Goal: Task Accomplishment & Management: Use online tool/utility

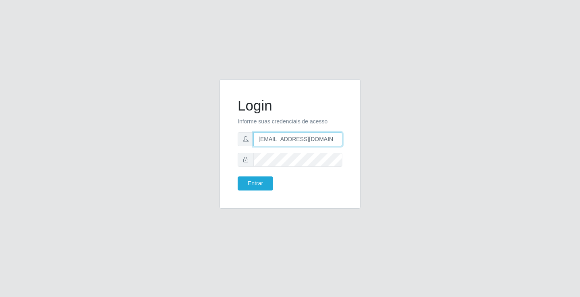
click at [341, 140] on input "[EMAIL_ADDRESS][DOMAIN_NAME]" at bounding box center [297, 139] width 89 height 14
type input "r"
type input "[EMAIL_ADDRESS][DOMAIN_NAME]"
click at [237, 177] on button "Entrar" at bounding box center [254, 184] width 35 height 14
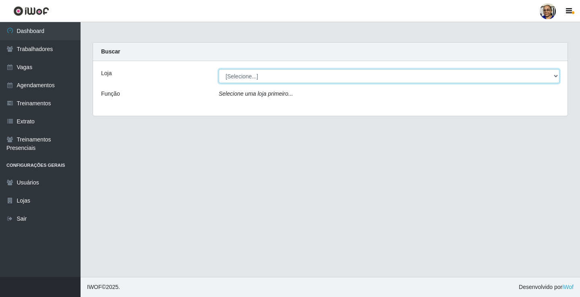
click at [554, 76] on select "[Selecione...] Mercadinho [GEOGRAPHIC_DATA]" at bounding box center [389, 76] width 341 height 14
select select "345"
click at [219, 69] on select "[Selecione...] Mercadinho [GEOGRAPHIC_DATA]" at bounding box center [389, 76] width 341 height 14
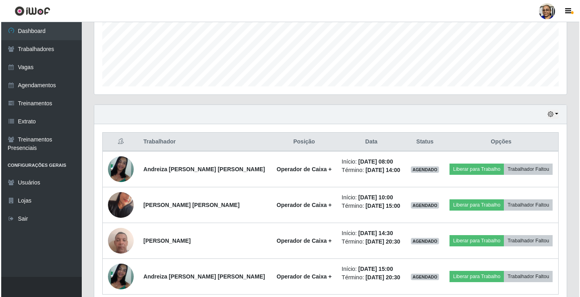
scroll to position [237, 0]
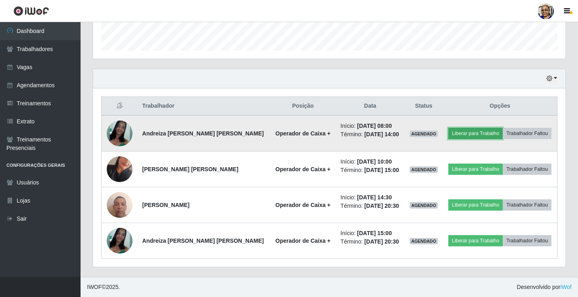
click at [475, 136] on button "Liberar para Trabalho" at bounding box center [475, 133] width 54 height 11
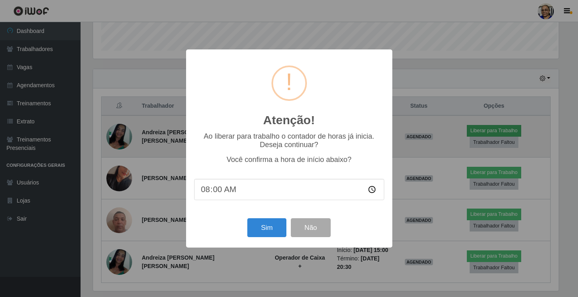
scroll to position [167, 467]
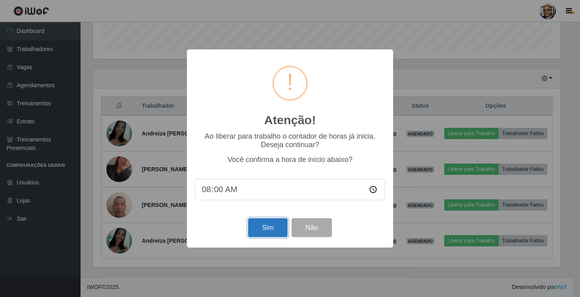
click at [270, 229] on button "Sim" at bounding box center [267, 228] width 39 height 19
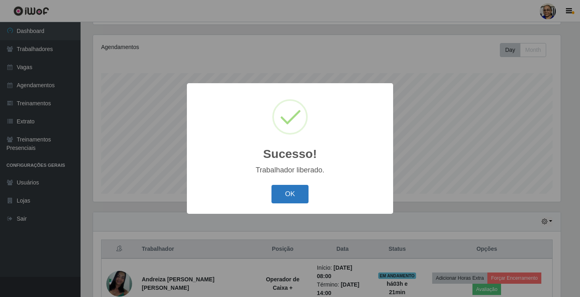
click at [291, 193] on button "OK" at bounding box center [289, 194] width 37 height 19
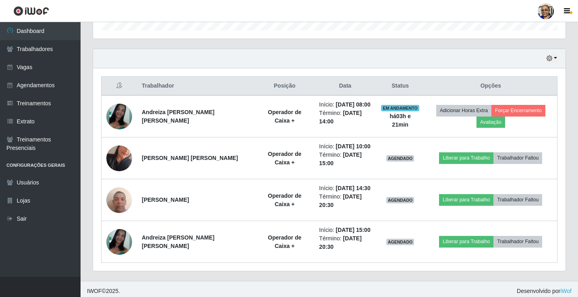
scroll to position [261, 0]
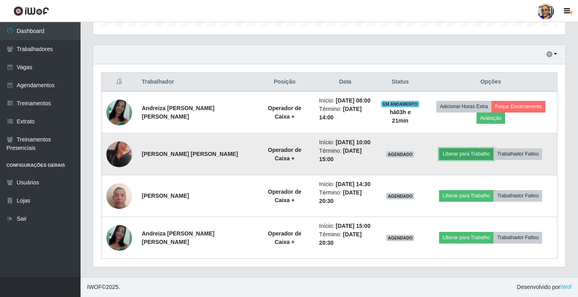
click at [459, 157] on button "Liberar para Trabalho" at bounding box center [466, 154] width 54 height 11
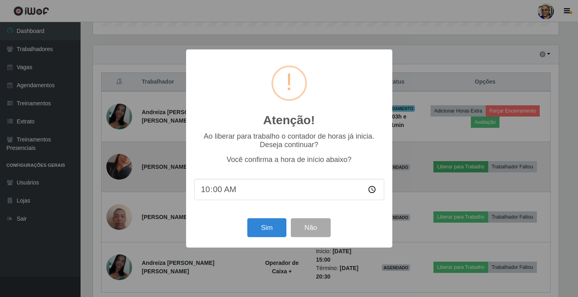
scroll to position [167, 467]
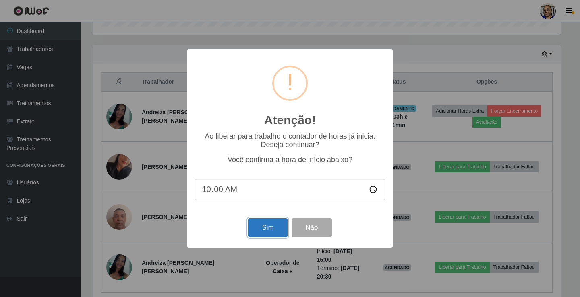
click at [272, 232] on button "Sim" at bounding box center [267, 228] width 39 height 19
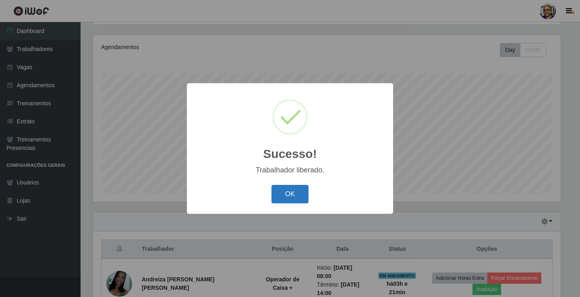
click at [293, 192] on button "OK" at bounding box center [289, 194] width 37 height 19
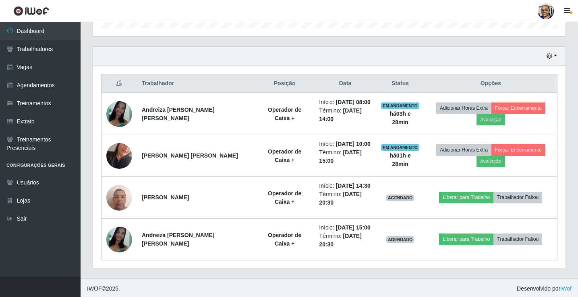
scroll to position [261, 0]
